Goal: Find contact information: Find contact information

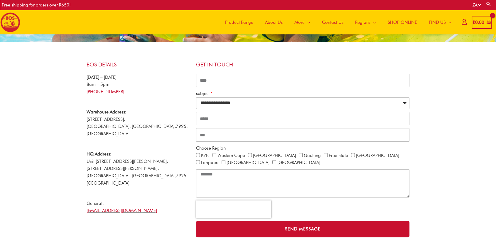
scroll to position [84, 0]
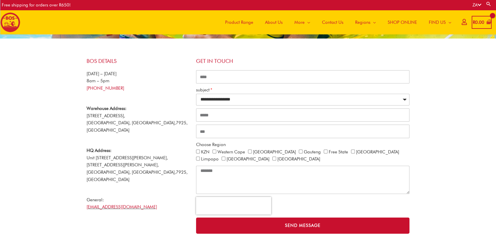
click at [257, 48] on div at bounding box center [248, 48] width 335 height 0
